Goal: Task Accomplishment & Management: Manage account settings

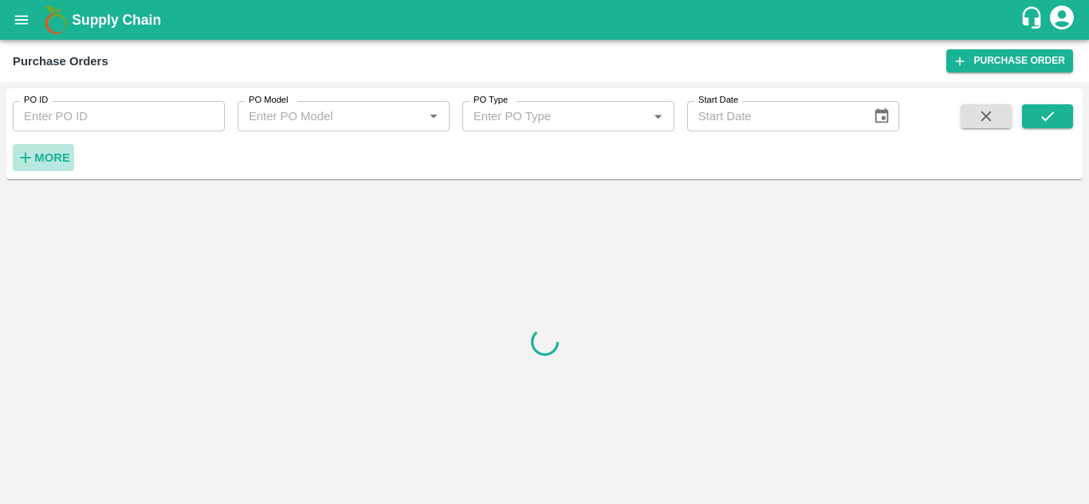
click at [54, 159] on strong "More" at bounding box center [52, 157] width 36 height 13
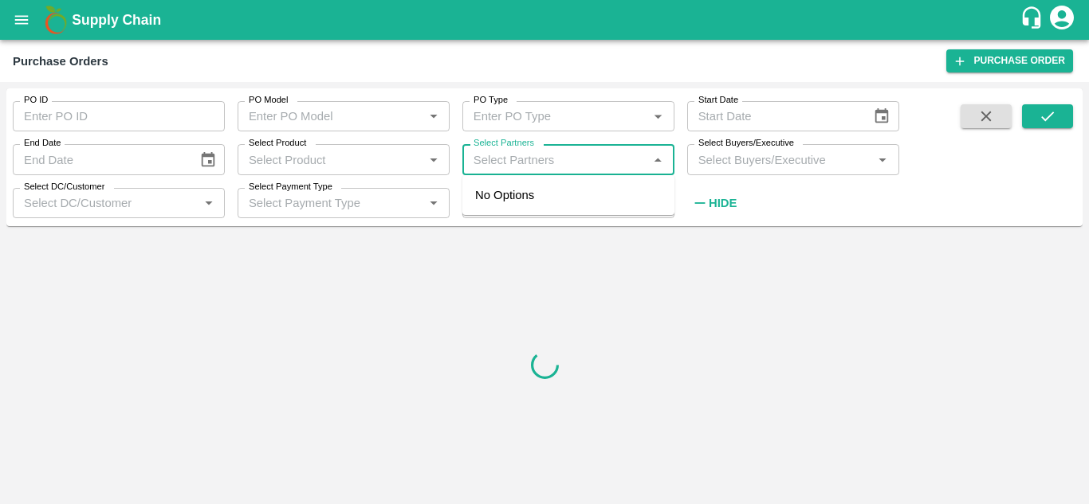
click at [498, 160] on input "Select Partners" at bounding box center [555, 159] width 176 height 21
paste input "RavSaheb Baburao Khaire"
type input "RavSaheb Baburao Khaire"
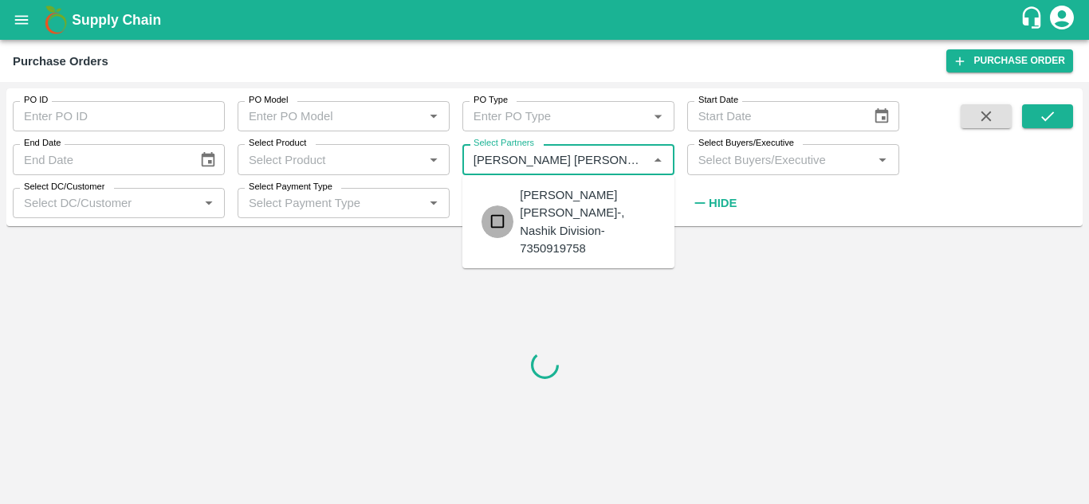
click at [500, 213] on input "checkbox" at bounding box center [497, 222] width 32 height 32
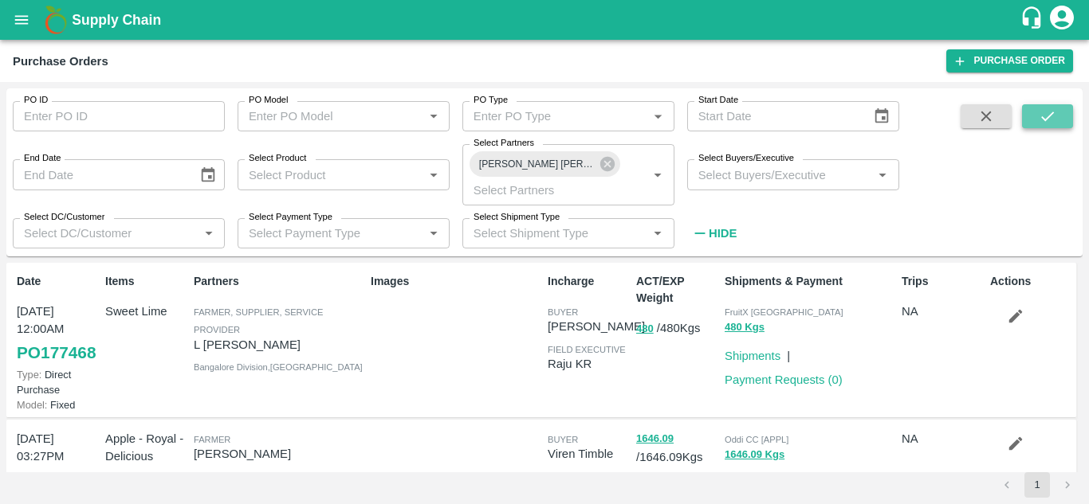
click at [1050, 117] on icon "submit" at bounding box center [1047, 117] width 18 height 18
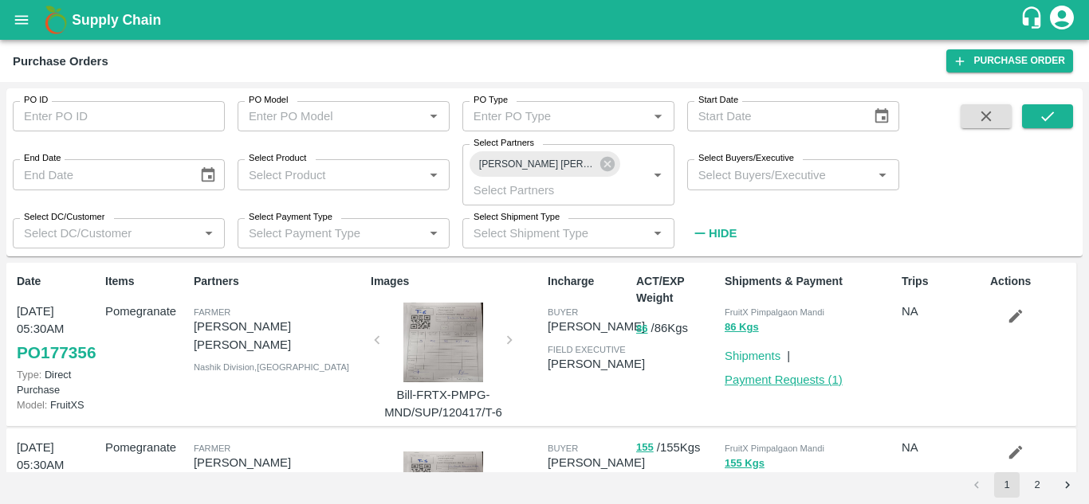
click at [775, 383] on link "Payment Requests ( 1 )" at bounding box center [783, 380] width 118 height 13
click at [610, 169] on icon at bounding box center [607, 164] width 14 height 14
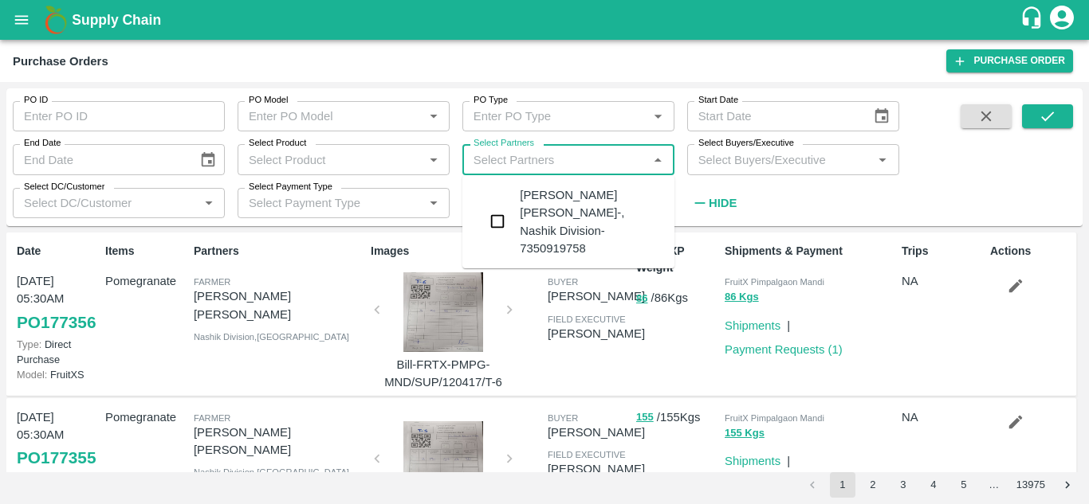
click at [501, 152] on input "Select Partners" at bounding box center [555, 159] width 176 height 21
paste input "Shantaram [PERSON_NAME]"
type input "Shantaram [PERSON_NAME]"
click at [504, 214] on input "checkbox" at bounding box center [497, 213] width 32 height 32
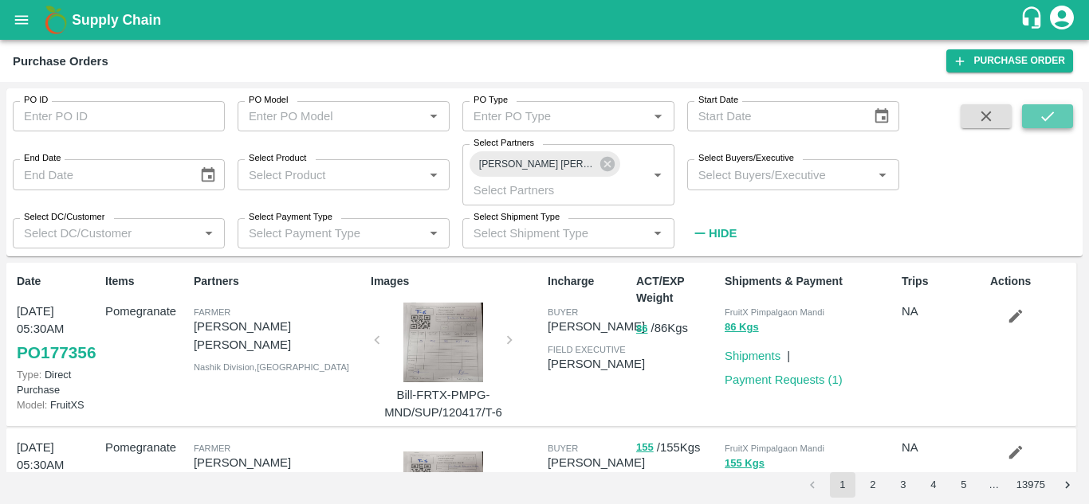
click at [1060, 120] on button "submit" at bounding box center [1047, 116] width 51 height 24
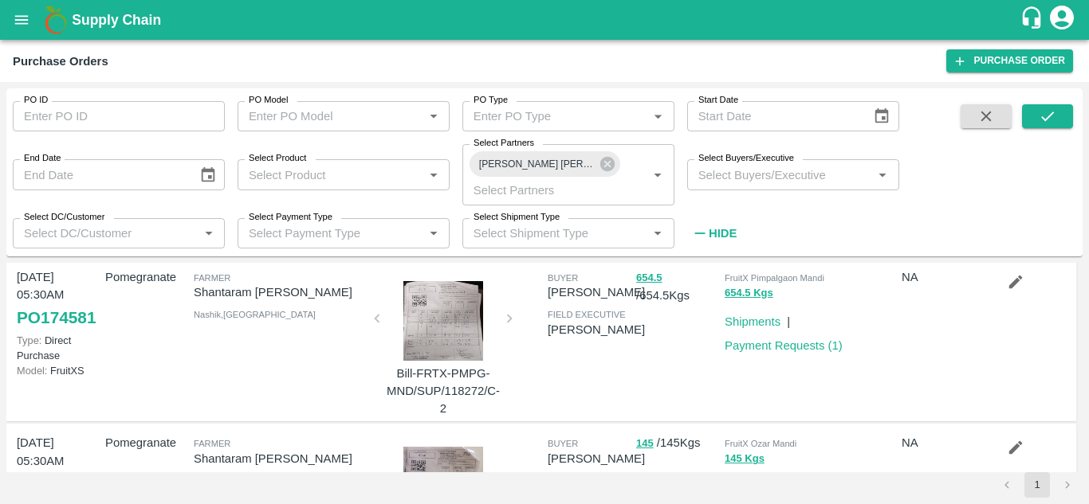
scroll to position [189, 0]
click at [755, 346] on link "Payment Requests ( 1 )" at bounding box center [783, 345] width 118 height 13
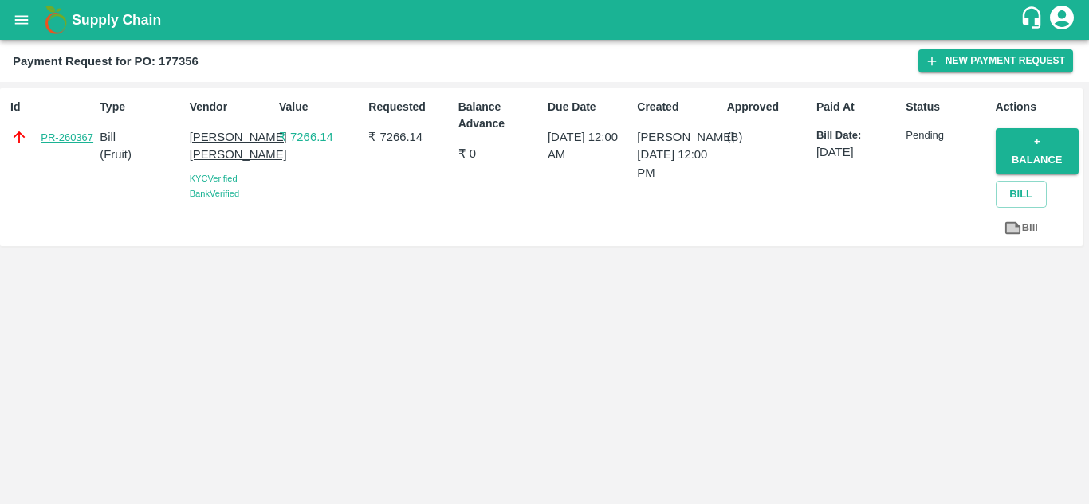
click at [53, 138] on link "PR-260367" at bounding box center [67, 138] width 53 height 16
click at [74, 137] on link "PR-256876" at bounding box center [67, 138] width 53 height 16
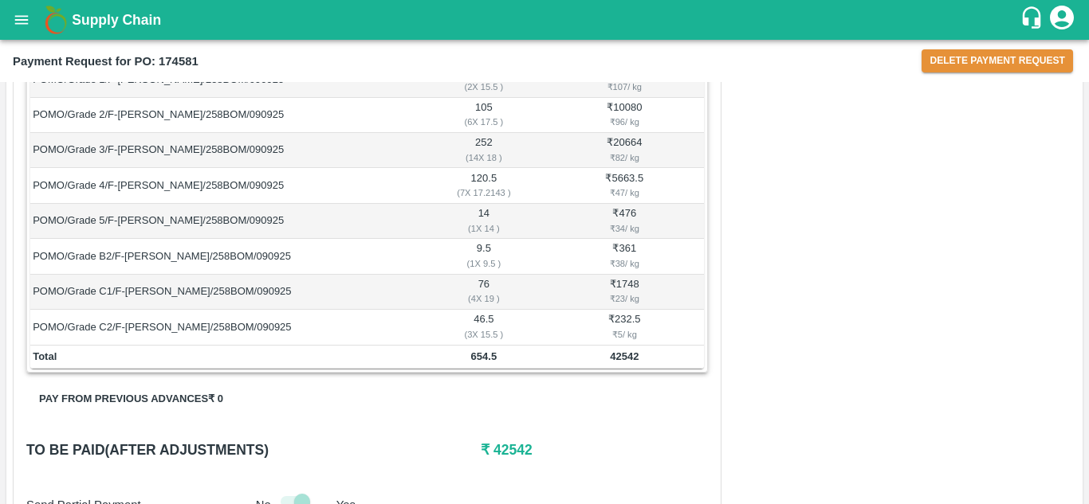
scroll to position [269, 0]
